Goal: Information Seeking & Learning: Compare options

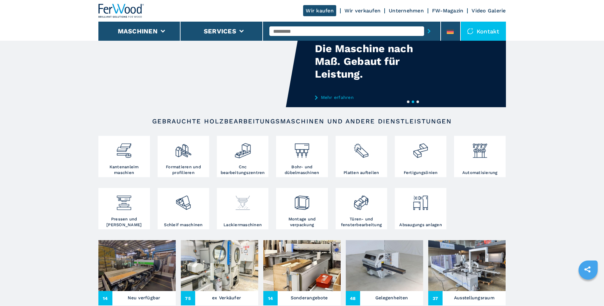
scroll to position [64, 0]
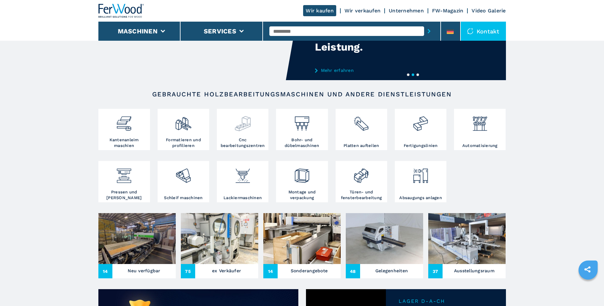
click at [240, 127] on img at bounding box center [242, 121] width 17 height 22
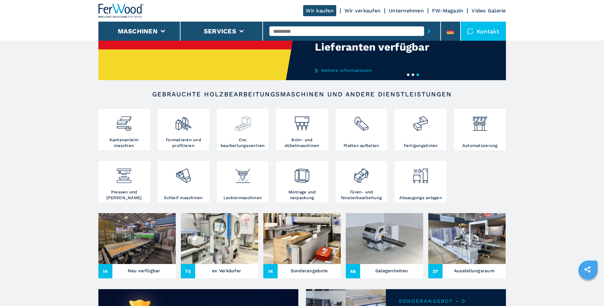
click at [245, 125] on img at bounding box center [242, 121] width 17 height 22
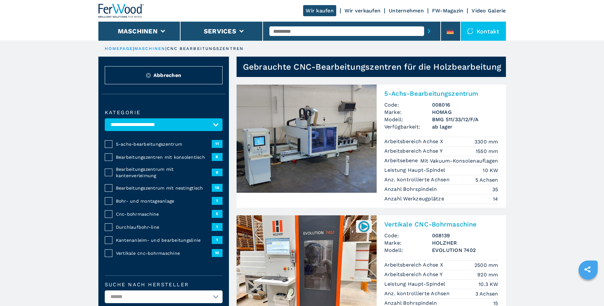
click at [124, 144] on span "5-achs-bearbeitungszentrum" at bounding box center [164, 144] width 96 height 6
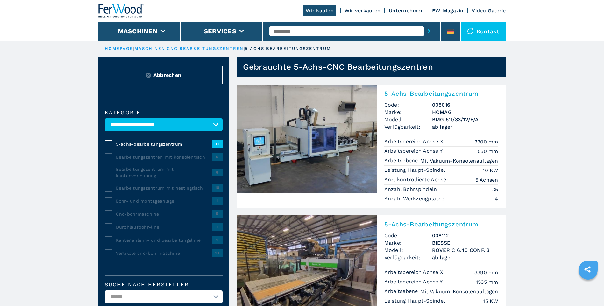
click at [312, 160] on img at bounding box center [306, 139] width 140 height 108
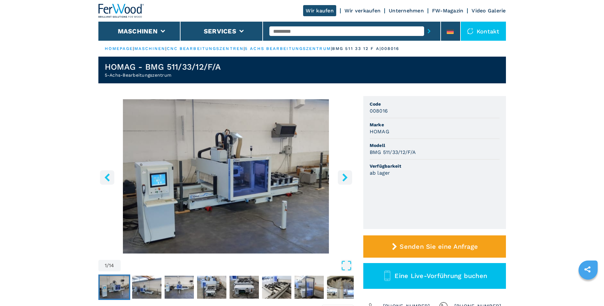
click at [348, 178] on icon "right-button" at bounding box center [345, 177] width 8 height 8
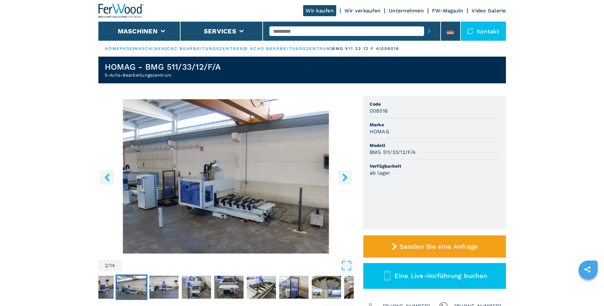
click at [346, 178] on icon "right-button" at bounding box center [344, 177] width 5 height 8
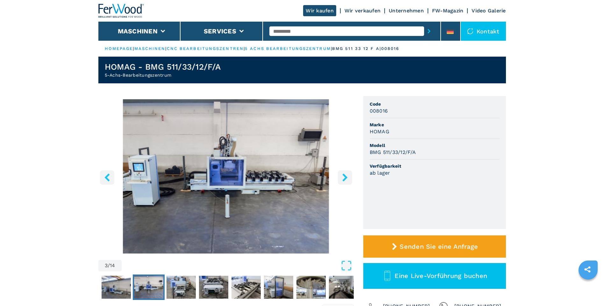
click at [346, 178] on icon "right-button" at bounding box center [344, 177] width 5 height 8
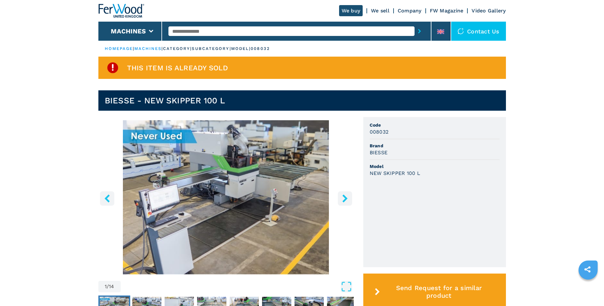
scroll to position [32, 0]
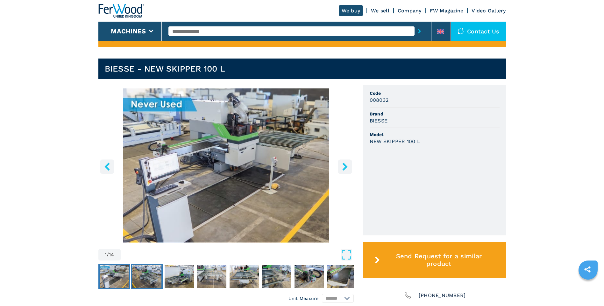
click at [138, 278] on img "Go to Slide 2" at bounding box center [146, 276] width 29 height 23
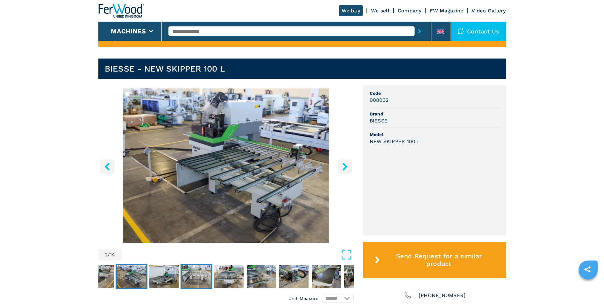
click at [193, 276] on img "Go to Slide 4" at bounding box center [196, 276] width 29 height 23
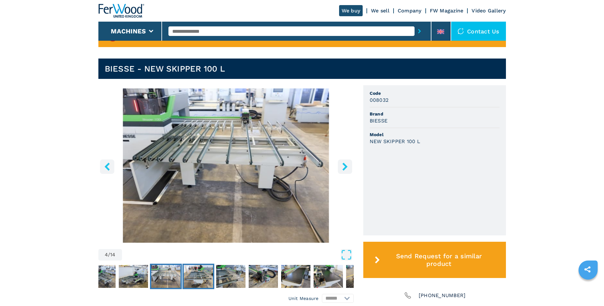
click at [203, 276] on img "Go to Slide 5" at bounding box center [198, 276] width 29 height 23
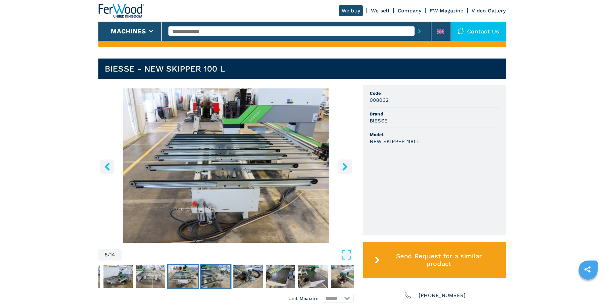
click at [213, 273] on img "Go to Slide 6" at bounding box center [215, 276] width 29 height 23
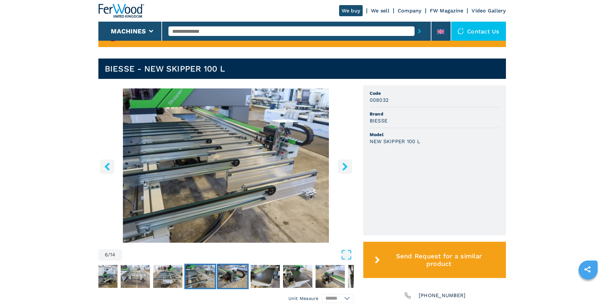
click at [236, 275] on img "Go to Slide 7" at bounding box center [232, 276] width 29 height 23
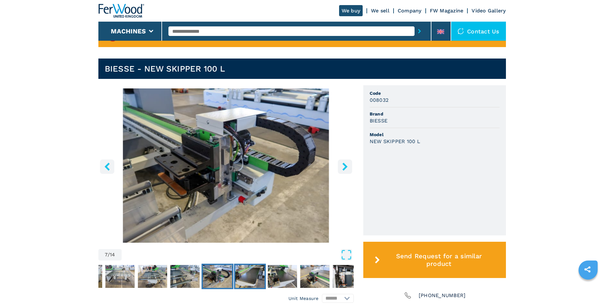
click at [253, 272] on img "Go to Slide 8" at bounding box center [249, 276] width 29 height 23
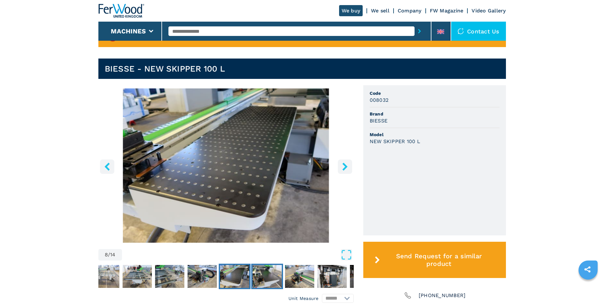
click at [266, 276] on img "Go to Slide 9" at bounding box center [266, 276] width 29 height 23
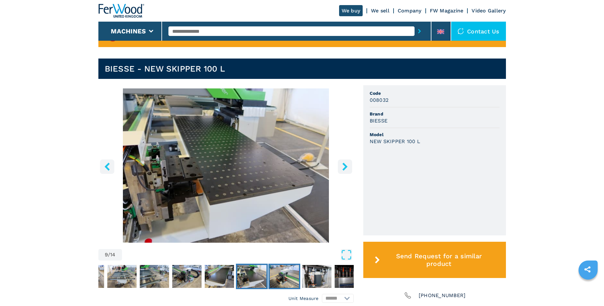
click at [282, 272] on img "Go to Slide 10" at bounding box center [284, 276] width 29 height 23
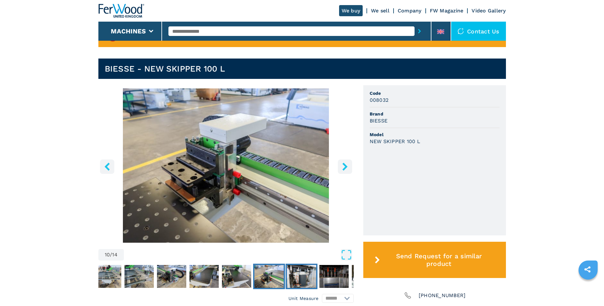
click at [299, 273] on img "Go to Slide 11" at bounding box center [301, 276] width 29 height 23
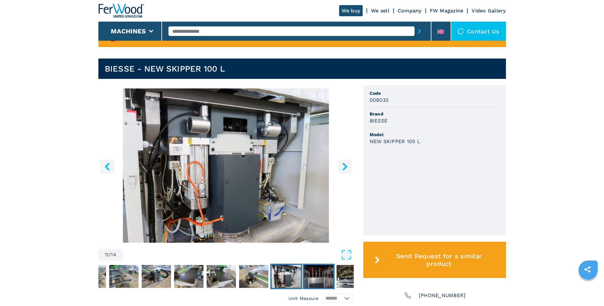
click at [315, 275] on img "Go to Slide 12" at bounding box center [318, 276] width 29 height 23
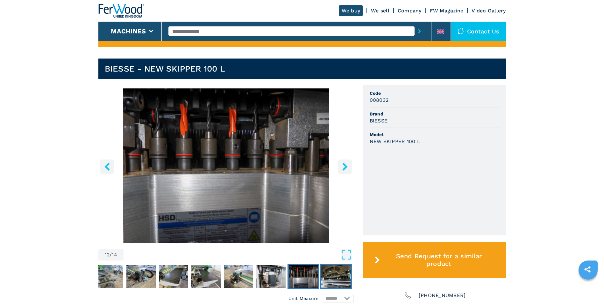
click at [335, 279] on img "Go to Slide 13" at bounding box center [335, 276] width 29 height 23
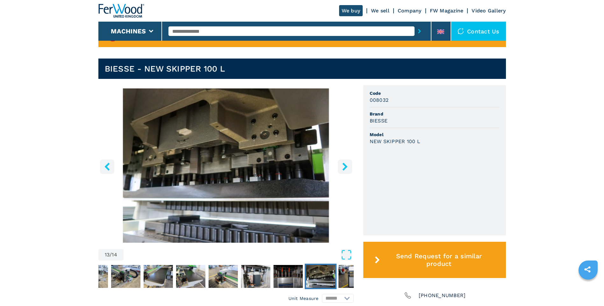
click at [345, 165] on icon "right-button" at bounding box center [344, 167] width 5 height 8
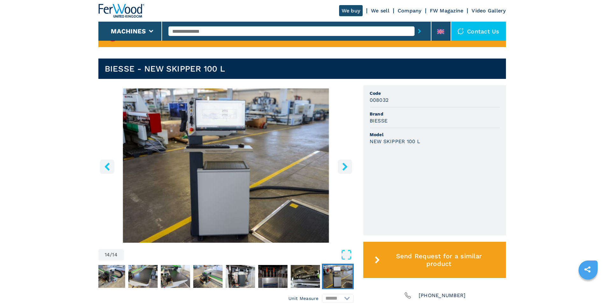
click at [345, 166] on icon "right-button" at bounding box center [344, 167] width 5 height 8
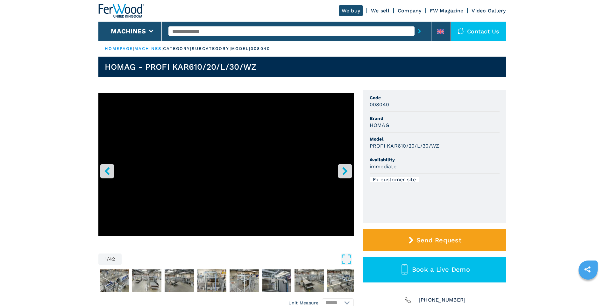
click at [346, 170] on icon "right-button" at bounding box center [344, 171] width 5 height 8
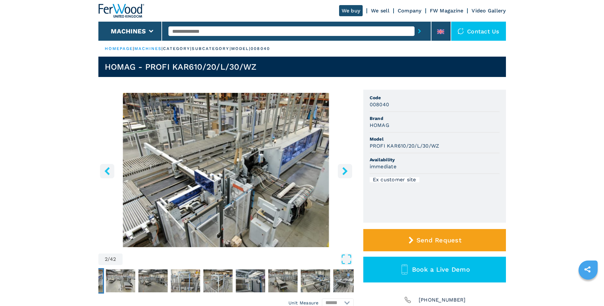
click at [346, 170] on icon "right-button" at bounding box center [344, 171] width 5 height 8
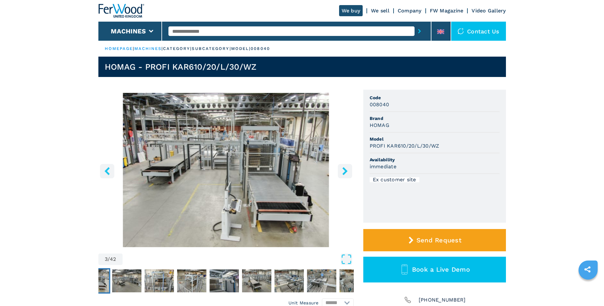
click at [346, 170] on icon "right-button" at bounding box center [344, 171] width 5 height 8
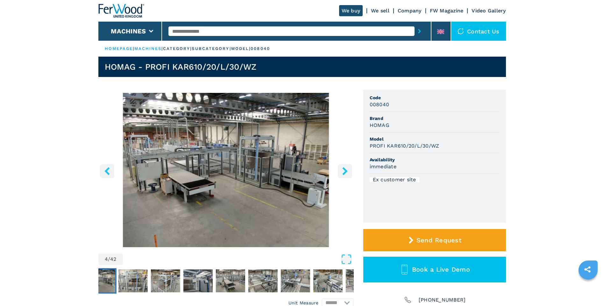
click at [346, 170] on icon "right-button" at bounding box center [344, 171] width 5 height 8
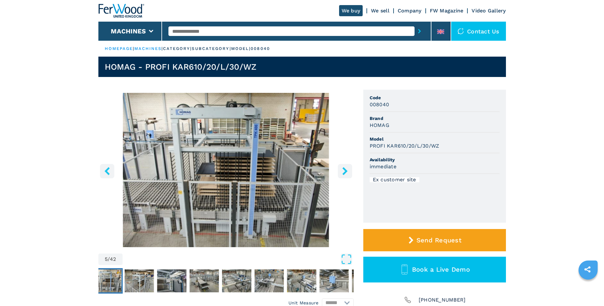
click at [346, 170] on icon "right-button" at bounding box center [344, 171] width 5 height 8
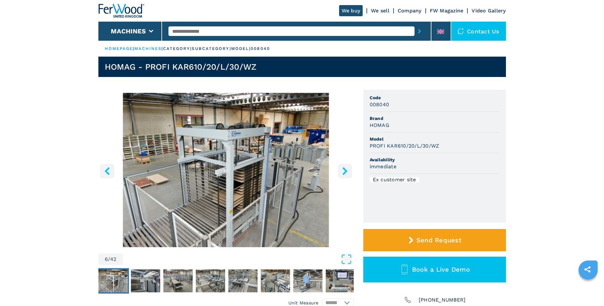
click at [346, 170] on icon "right-button" at bounding box center [344, 171] width 5 height 8
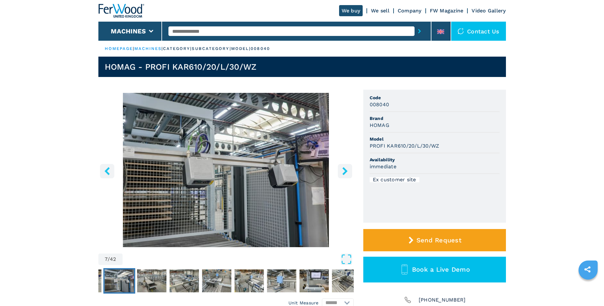
click at [346, 170] on icon "right-button" at bounding box center [344, 171] width 5 height 8
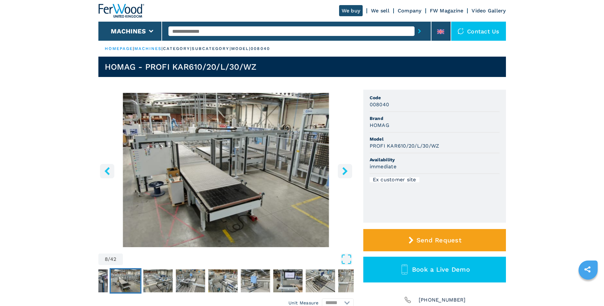
click at [346, 170] on icon "right-button" at bounding box center [344, 171] width 5 height 8
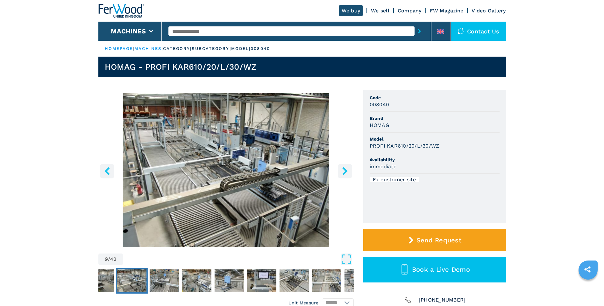
click at [346, 170] on icon "right-button" at bounding box center [344, 171] width 5 height 8
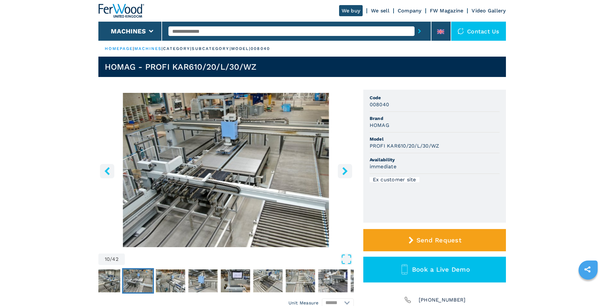
click at [346, 170] on icon "right-button" at bounding box center [344, 171] width 5 height 8
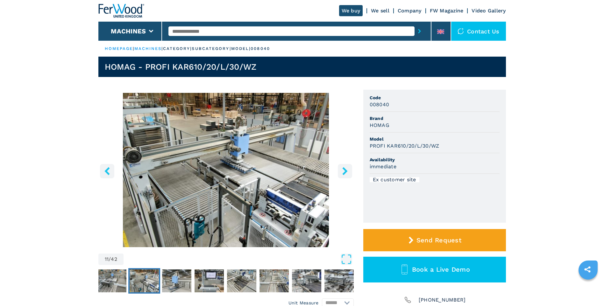
click at [346, 170] on icon "right-button" at bounding box center [344, 171] width 5 height 8
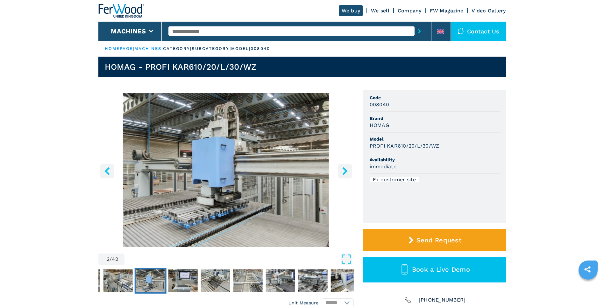
click at [346, 170] on icon "right-button" at bounding box center [344, 171] width 5 height 8
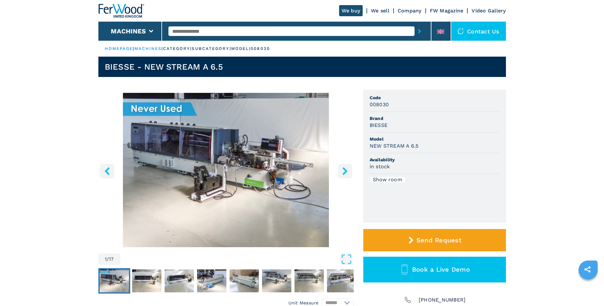
click at [345, 171] on icon "right-button" at bounding box center [344, 171] width 5 height 8
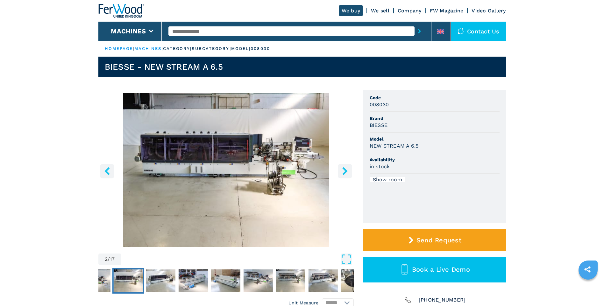
click at [345, 171] on icon "right-button" at bounding box center [344, 171] width 5 height 8
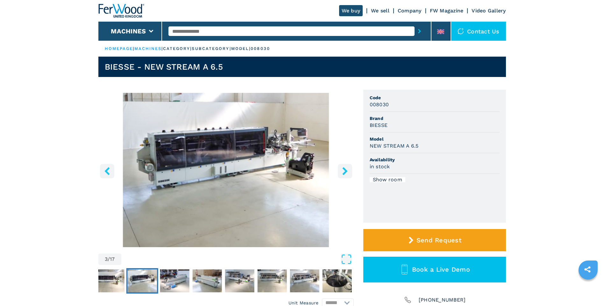
click at [345, 171] on icon "right-button" at bounding box center [344, 171] width 5 height 8
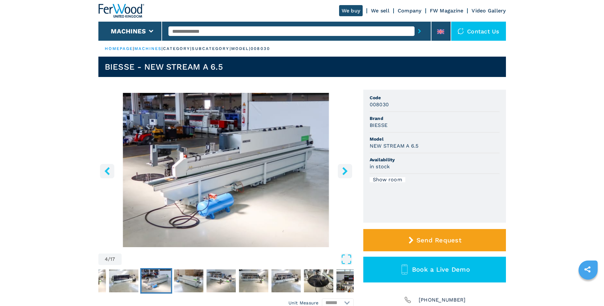
click at [345, 171] on icon "right-button" at bounding box center [344, 171] width 5 height 8
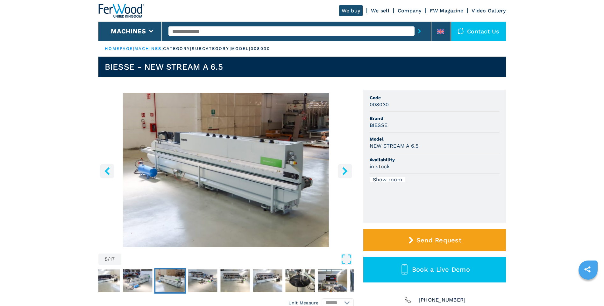
click at [345, 171] on icon "right-button" at bounding box center [344, 171] width 5 height 8
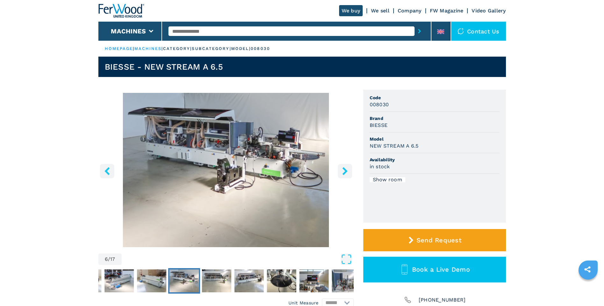
click at [345, 171] on icon "right-button" at bounding box center [344, 171] width 5 height 8
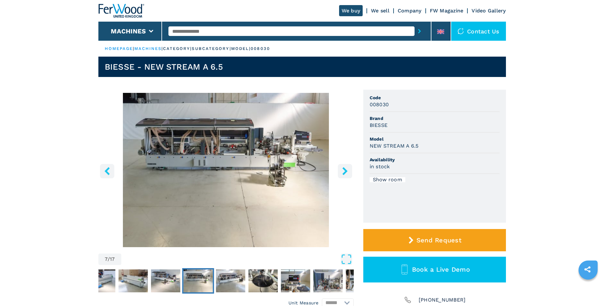
click at [345, 171] on icon "right-button" at bounding box center [344, 171] width 5 height 8
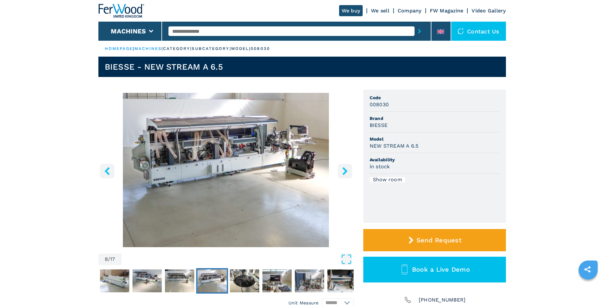
click at [345, 171] on icon "right-button" at bounding box center [344, 171] width 5 height 8
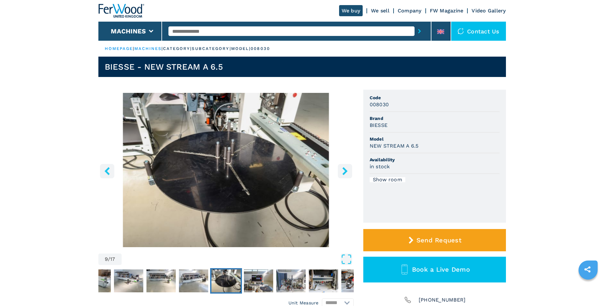
click at [345, 171] on icon "right-button" at bounding box center [344, 171] width 5 height 8
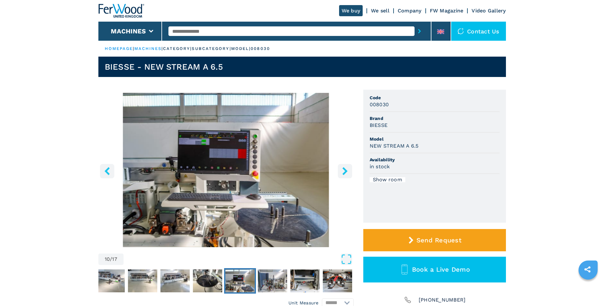
click at [345, 171] on icon "right-button" at bounding box center [344, 171] width 5 height 8
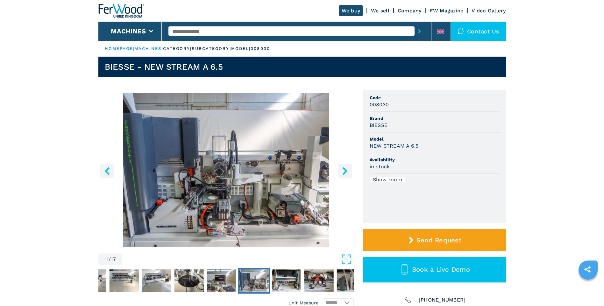
click at [345, 171] on icon "right-button" at bounding box center [344, 171] width 5 height 8
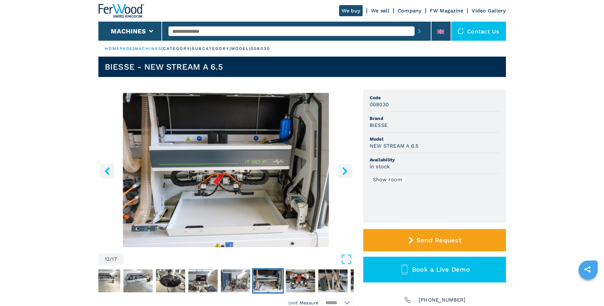
click at [345, 171] on icon "right-button" at bounding box center [344, 171] width 5 height 8
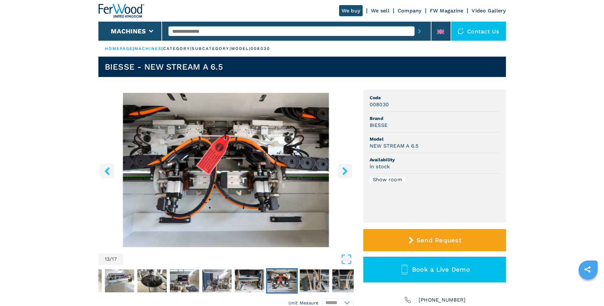
click at [345, 171] on icon "right-button" at bounding box center [344, 171] width 5 height 8
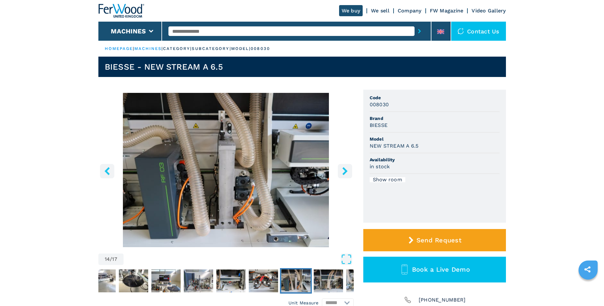
click at [345, 171] on icon "right-button" at bounding box center [344, 171] width 5 height 8
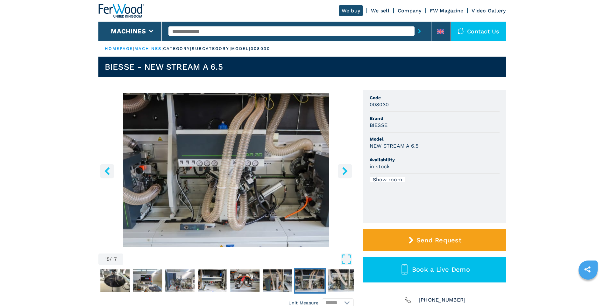
click at [345, 171] on icon "right-button" at bounding box center [344, 171] width 5 height 8
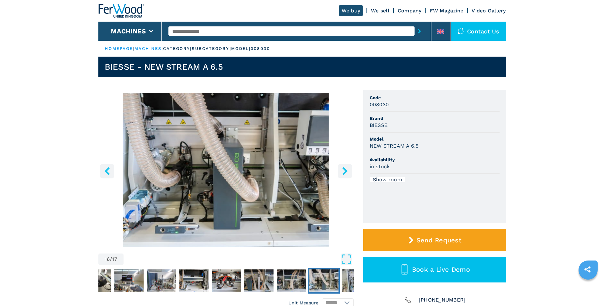
click at [345, 171] on icon "right-button" at bounding box center [344, 171] width 5 height 8
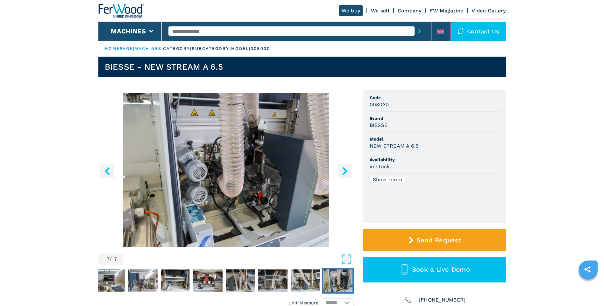
click at [345, 171] on icon "right-button" at bounding box center [344, 171] width 5 height 8
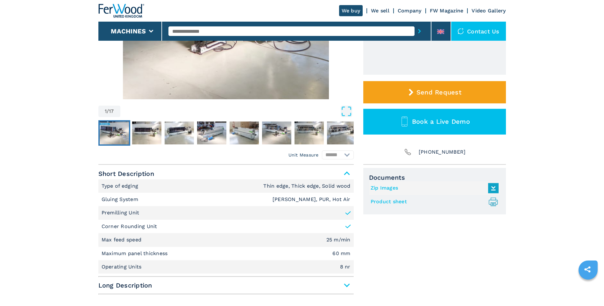
scroll to position [159, 0]
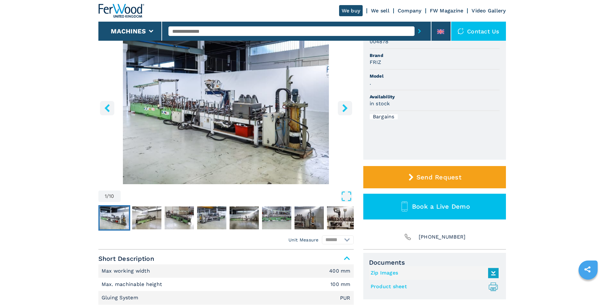
scroll to position [64, 0]
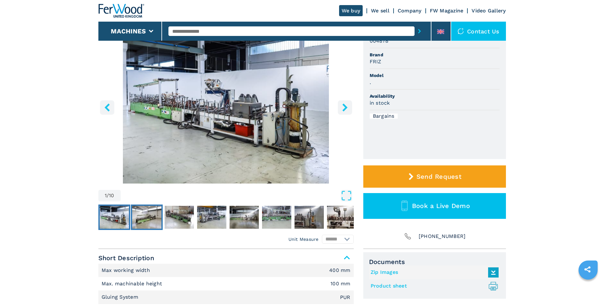
click at [144, 213] on img "Go to Slide 2" at bounding box center [146, 217] width 29 height 23
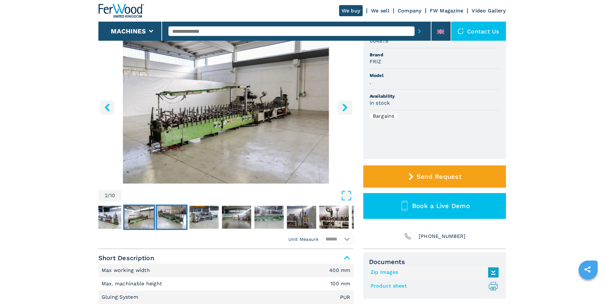
click at [179, 213] on img "Go to Slide 3" at bounding box center [171, 217] width 29 height 23
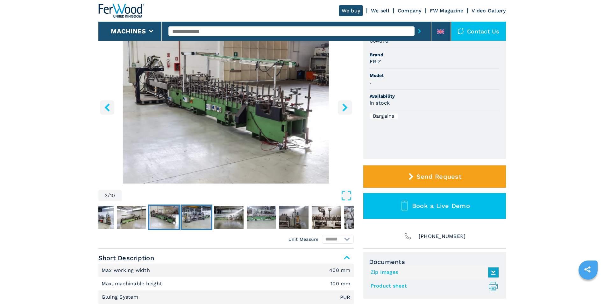
click at [195, 213] on img "Go to Slide 4" at bounding box center [196, 217] width 29 height 23
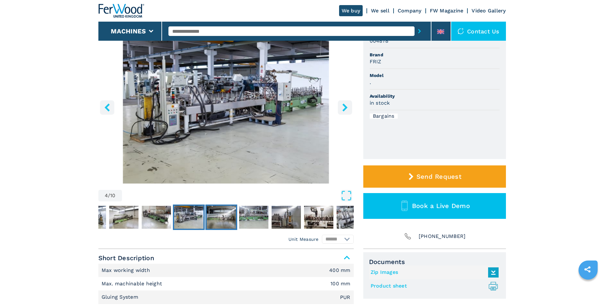
click at [231, 218] on img "Go to Slide 5" at bounding box center [221, 217] width 29 height 23
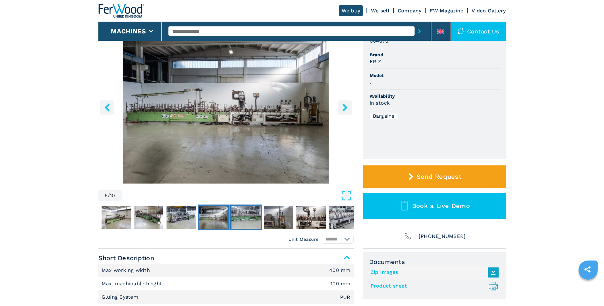
click at [254, 217] on img "Go to Slide 6" at bounding box center [245, 217] width 29 height 23
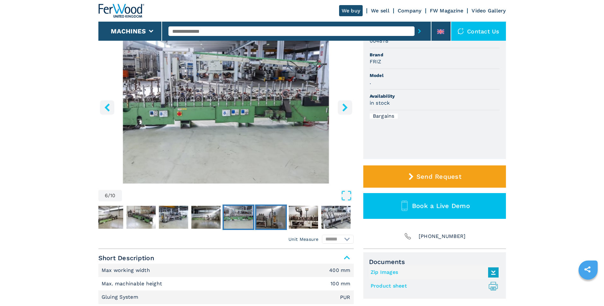
click at [273, 217] on img "Go to Slide 7" at bounding box center [270, 217] width 29 height 23
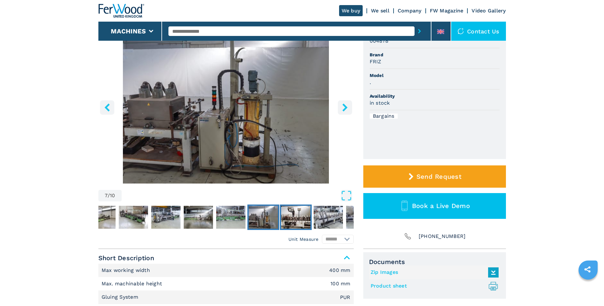
click at [304, 218] on img "Go to Slide 8" at bounding box center [295, 217] width 29 height 23
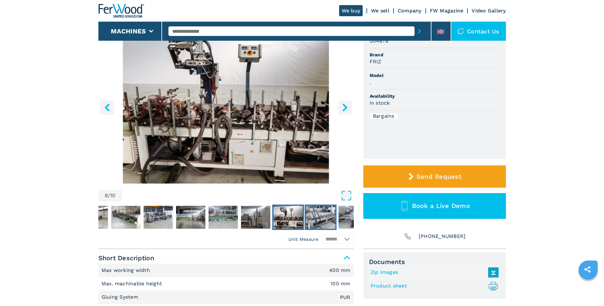
click at [320, 218] on img "Go to Slide 9" at bounding box center [320, 217] width 29 height 23
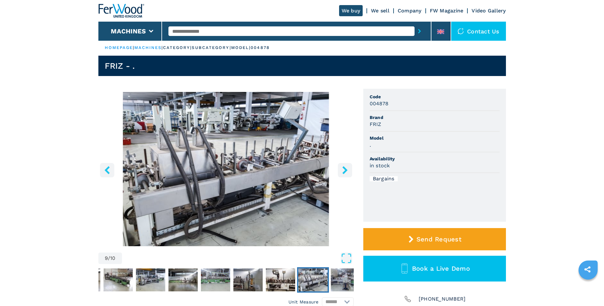
scroll to position [0, 0]
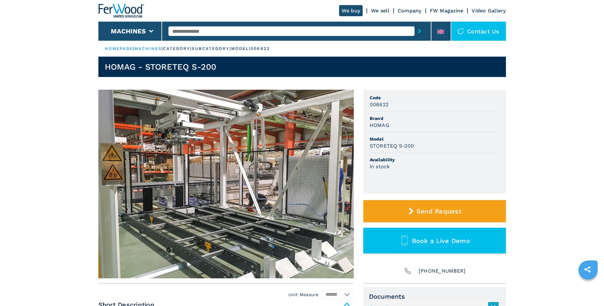
click at [191, 138] on img at bounding box center [225, 184] width 255 height 189
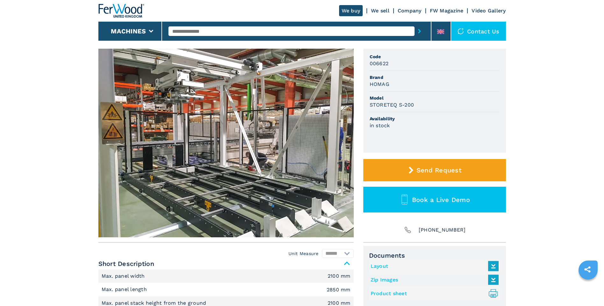
scroll to position [64, 0]
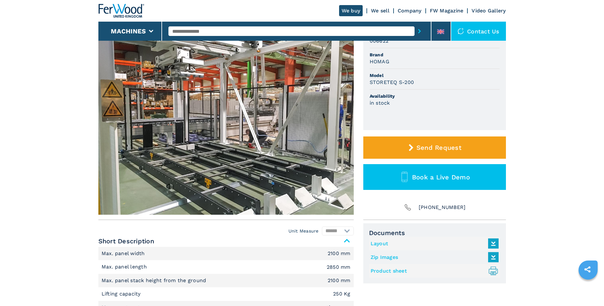
click at [377, 242] on link "Layout" at bounding box center [432, 243] width 125 height 11
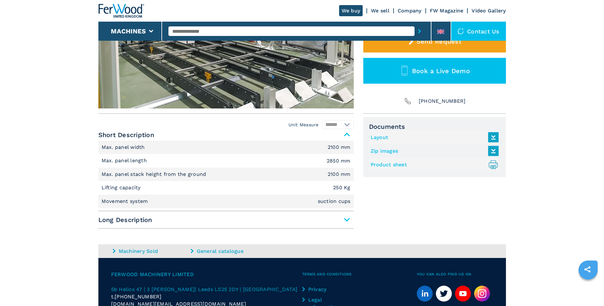
scroll to position [127, 0]
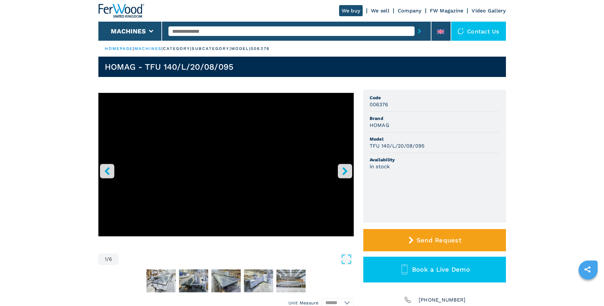
click at [343, 170] on icon "right-button" at bounding box center [345, 171] width 8 height 8
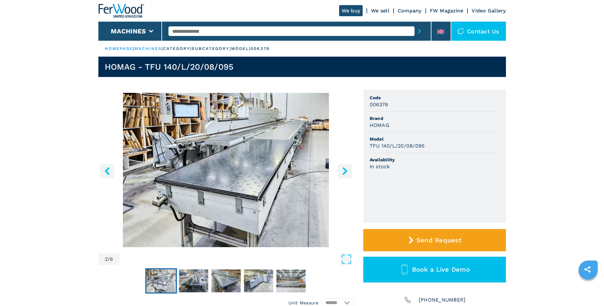
click at [343, 170] on icon "right-button" at bounding box center [345, 171] width 8 height 8
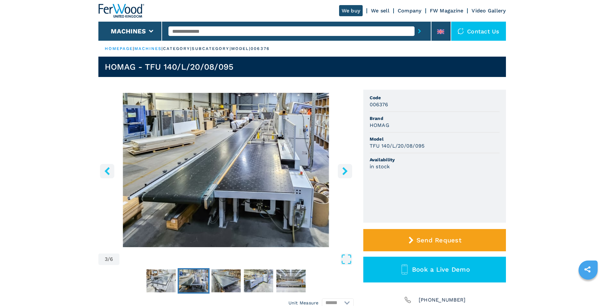
click at [344, 170] on icon "right-button" at bounding box center [345, 171] width 8 height 8
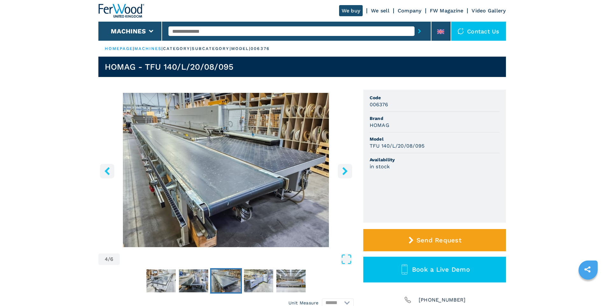
click at [344, 170] on icon "right-button" at bounding box center [344, 171] width 5 height 8
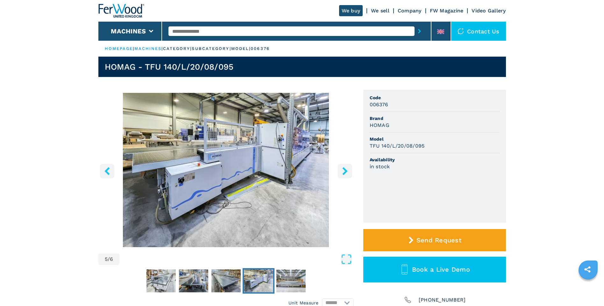
click at [344, 170] on icon "right-button" at bounding box center [344, 171] width 5 height 8
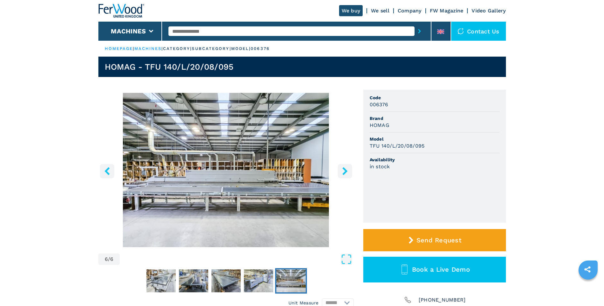
click at [344, 170] on icon "right-button" at bounding box center [344, 171] width 5 height 8
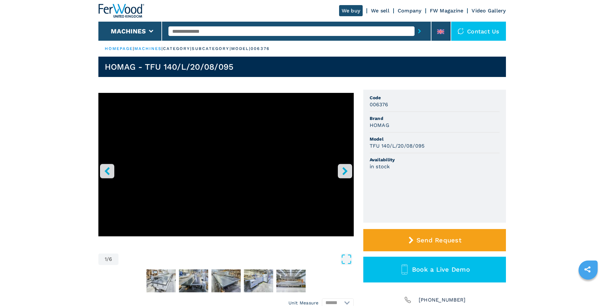
click at [344, 170] on icon "right-button" at bounding box center [344, 171] width 5 height 8
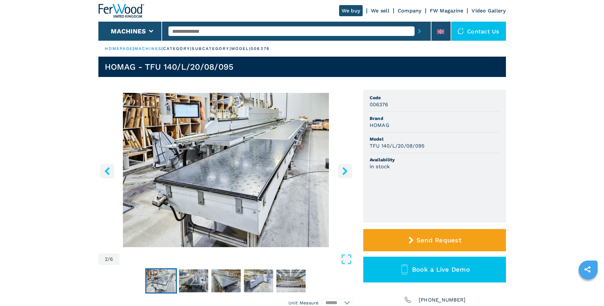
click at [344, 170] on icon "right-button" at bounding box center [344, 171] width 5 height 8
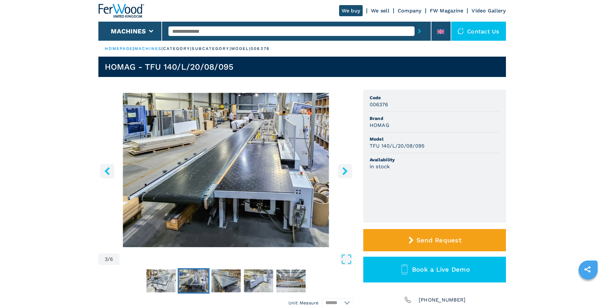
click at [344, 170] on icon "right-button" at bounding box center [344, 171] width 5 height 8
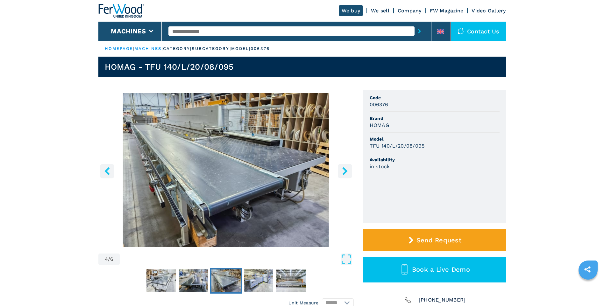
click at [344, 170] on icon "right-button" at bounding box center [344, 171] width 5 height 8
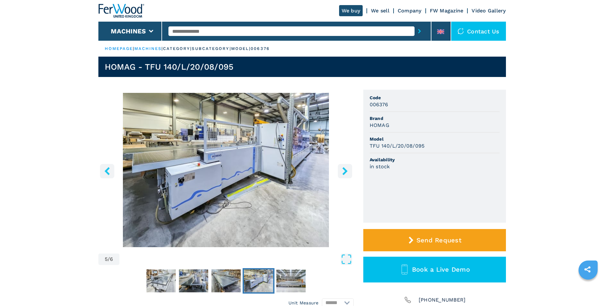
click at [344, 171] on icon "right-button" at bounding box center [344, 171] width 5 height 8
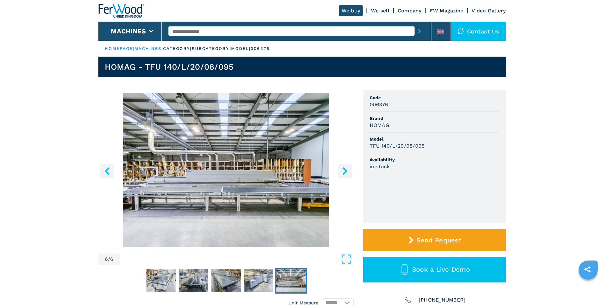
click at [344, 171] on icon "right-button" at bounding box center [344, 171] width 5 height 8
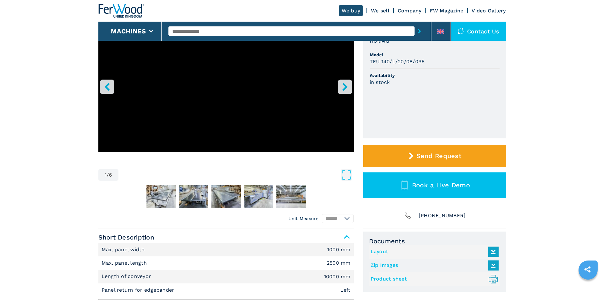
scroll to position [95, 0]
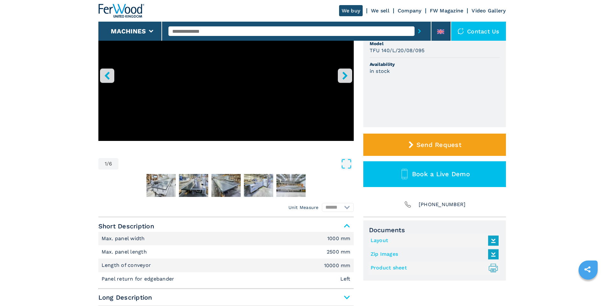
click at [380, 241] on link "Layout" at bounding box center [432, 241] width 125 height 11
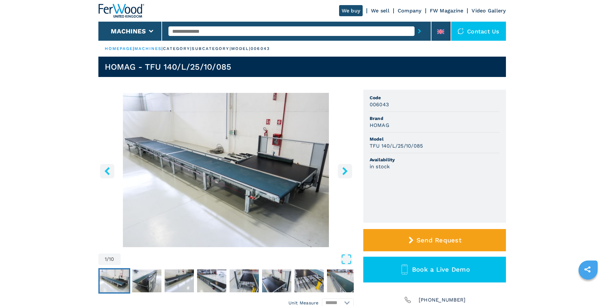
click at [343, 172] on icon "right-button" at bounding box center [345, 171] width 8 height 8
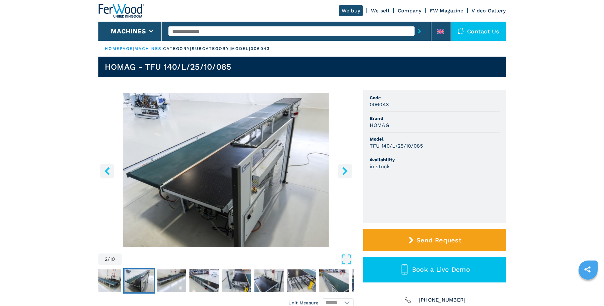
click at [343, 172] on icon "right-button" at bounding box center [345, 171] width 8 height 8
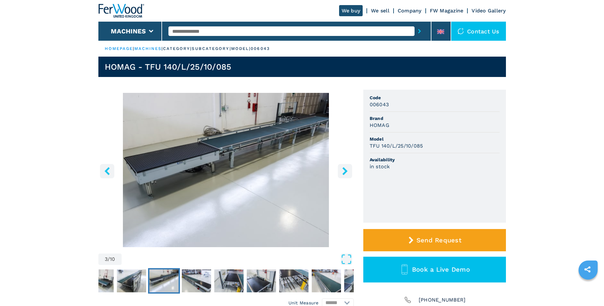
click at [343, 172] on icon "right-button" at bounding box center [345, 171] width 8 height 8
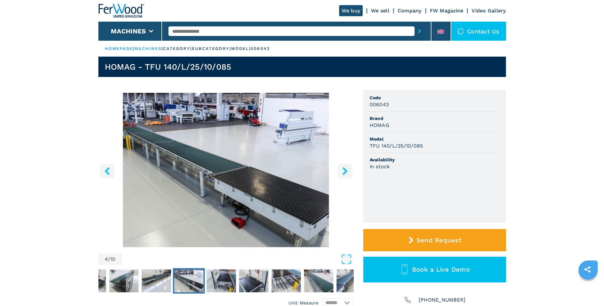
click at [346, 171] on icon "right-button" at bounding box center [344, 171] width 5 height 8
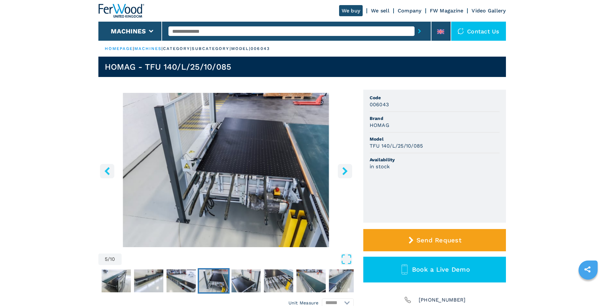
click at [345, 170] on icon "right-button" at bounding box center [344, 171] width 5 height 8
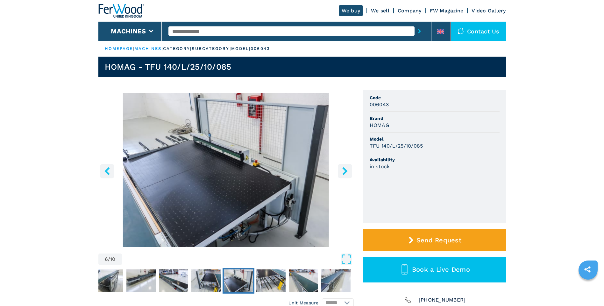
click at [344, 171] on icon "right-button" at bounding box center [345, 171] width 8 height 8
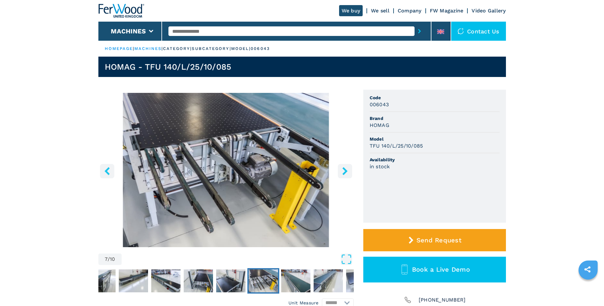
click at [345, 171] on icon "right-button" at bounding box center [344, 171] width 5 height 8
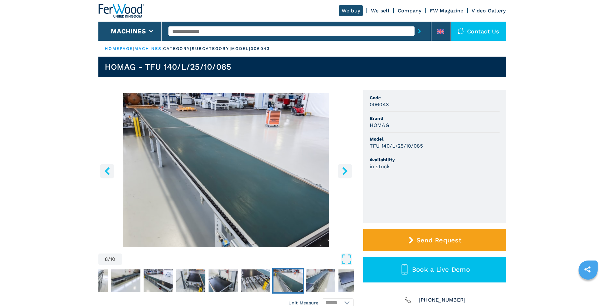
click at [345, 171] on icon "right-button" at bounding box center [344, 171] width 5 height 8
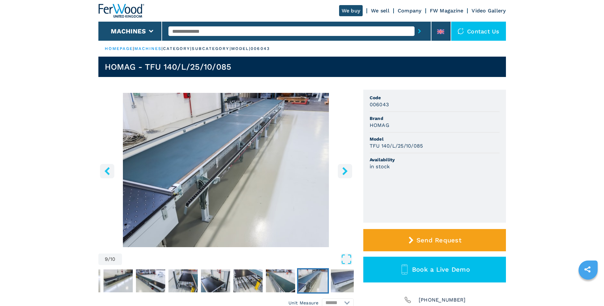
click at [345, 171] on icon "right-button" at bounding box center [344, 171] width 5 height 8
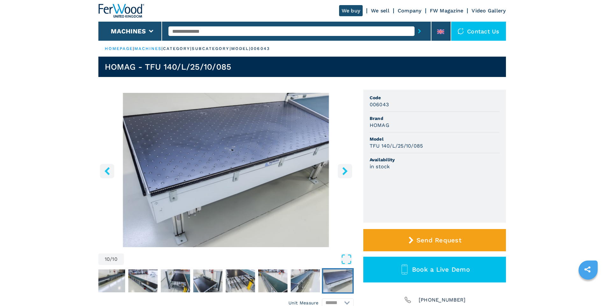
click at [345, 171] on icon "right-button" at bounding box center [344, 171] width 5 height 8
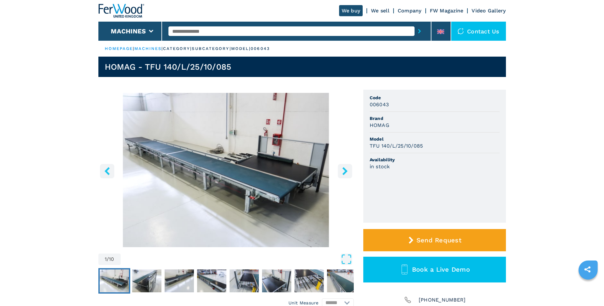
click at [345, 171] on icon "right-button" at bounding box center [344, 171] width 5 height 8
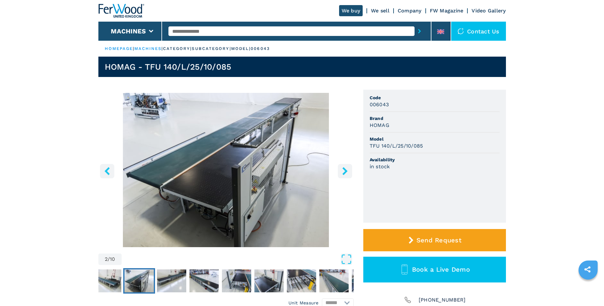
click at [345, 171] on icon "right-button" at bounding box center [344, 171] width 5 height 8
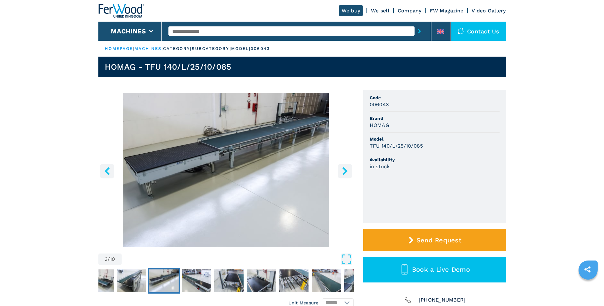
click at [345, 171] on icon "right-button" at bounding box center [344, 171] width 5 height 8
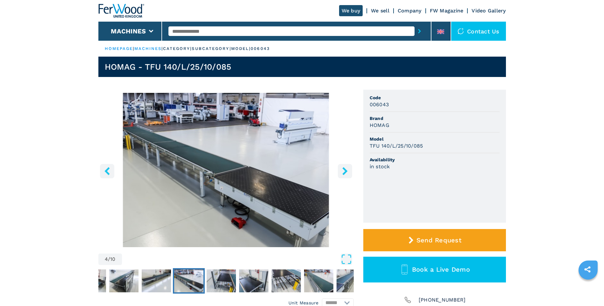
click at [345, 171] on icon "right-button" at bounding box center [344, 171] width 5 height 8
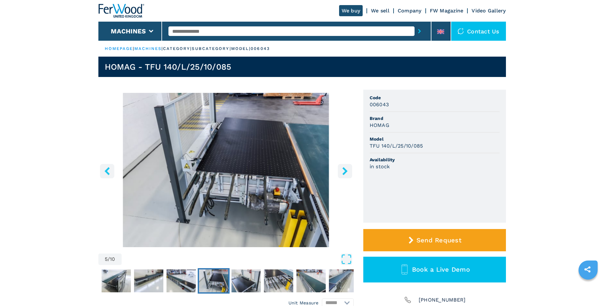
click at [345, 171] on icon "right-button" at bounding box center [344, 171] width 5 height 8
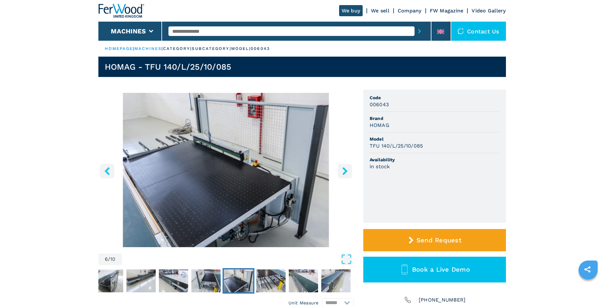
click at [345, 171] on icon "right-button" at bounding box center [344, 171] width 5 height 8
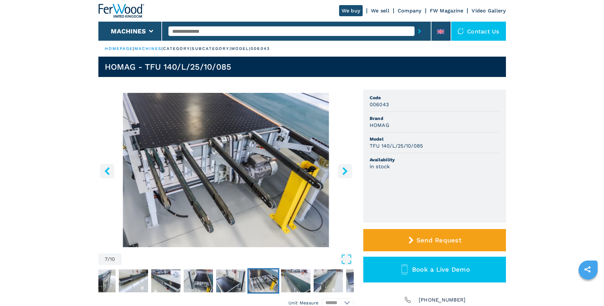
click at [345, 171] on icon "right-button" at bounding box center [344, 171] width 5 height 8
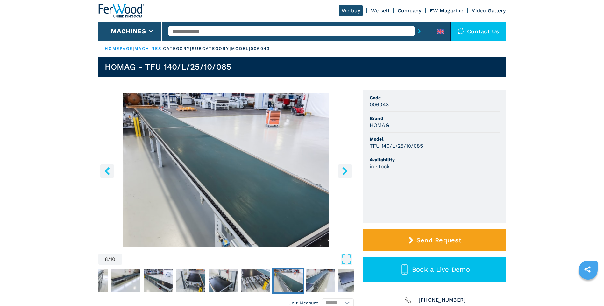
click at [345, 171] on icon "right-button" at bounding box center [344, 171] width 5 height 8
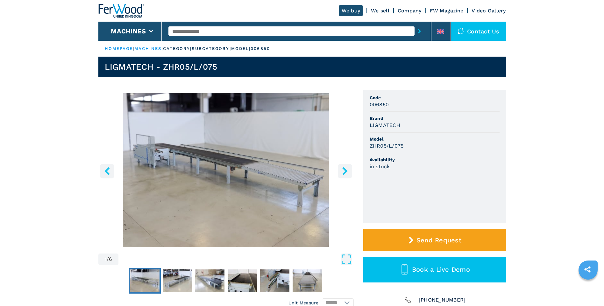
click at [345, 170] on icon "right-button" at bounding box center [344, 171] width 5 height 8
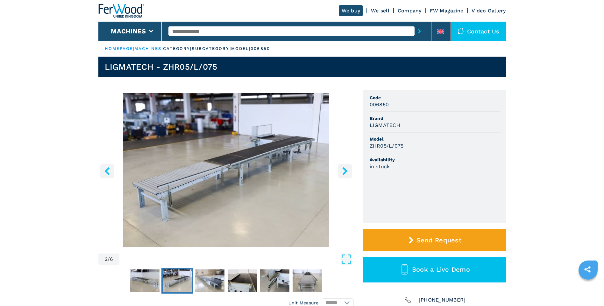
click at [345, 170] on icon "right-button" at bounding box center [344, 171] width 5 height 8
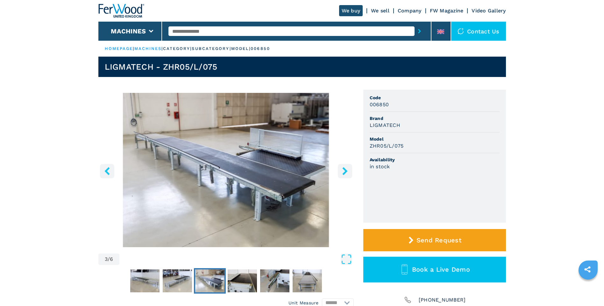
click at [345, 170] on icon "right-button" at bounding box center [344, 171] width 5 height 8
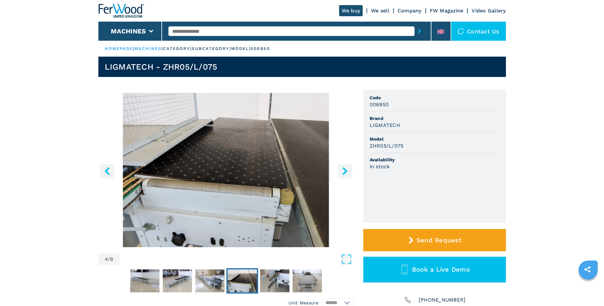
click at [345, 170] on icon "right-button" at bounding box center [344, 171] width 5 height 8
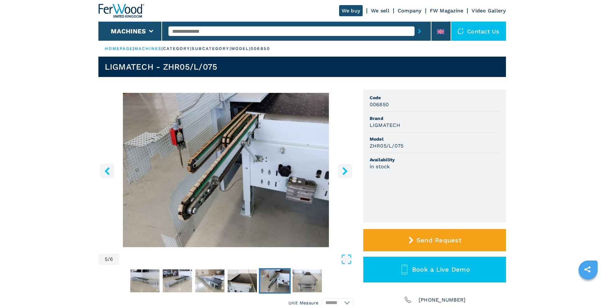
click at [345, 170] on icon "right-button" at bounding box center [344, 171] width 5 height 8
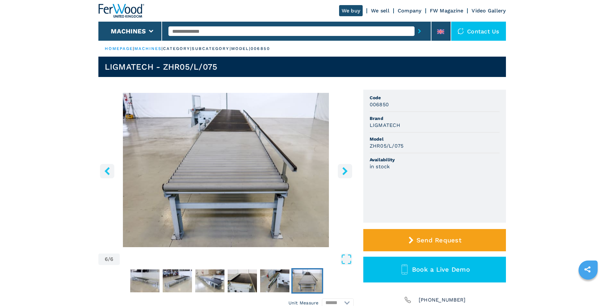
click at [345, 170] on icon "right-button" at bounding box center [344, 171] width 5 height 8
